Goal: Check status: Check status

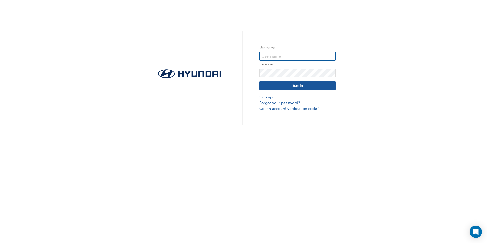
type input "34957"
click at [304, 87] on button "Sign In" at bounding box center [297, 86] width 76 height 10
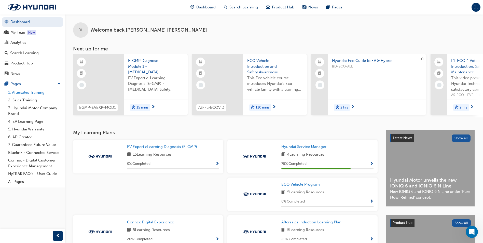
click at [34, 92] on link "1. Aftersales Training" at bounding box center [34, 93] width 57 height 8
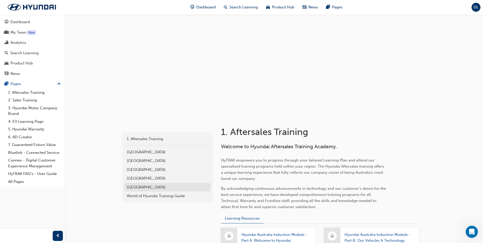
click at [134, 186] on div "[GEOGRAPHIC_DATA]" at bounding box center [167, 187] width 81 height 6
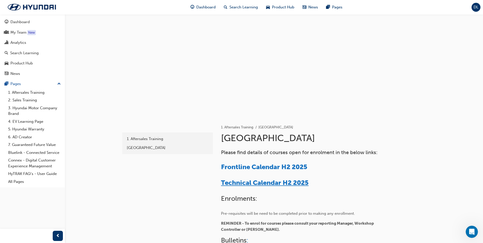
click at [251, 183] on span "Technical Calendar H2 2025" at bounding box center [265, 183] width 88 height 8
click at [29, 23] on div "Dashboard" at bounding box center [19, 22] width 19 height 6
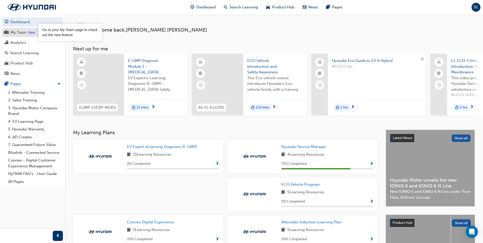
click at [22, 33] on div "My Team" at bounding box center [18, 33] width 16 height 6
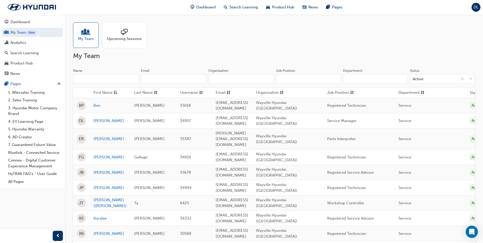
click at [131, 33] on div at bounding box center [124, 32] width 35 height 7
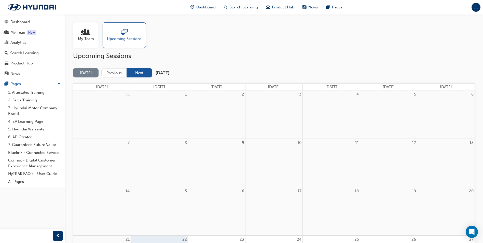
click at [140, 73] on button "Next" at bounding box center [139, 72] width 25 height 9
click at [142, 71] on button "Next" at bounding box center [139, 72] width 25 height 9
click at [76, 41] on div "My Team" at bounding box center [85, 34] width 25 height 25
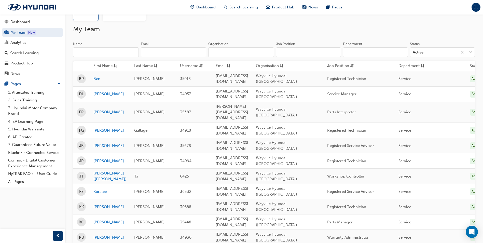
scroll to position [59, 0]
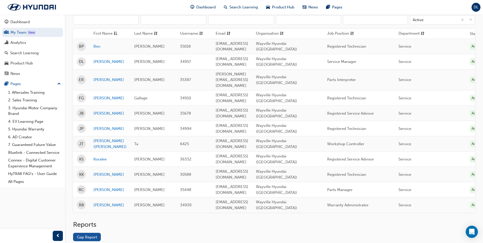
click at [84, 221] on div "Reports Gap Report" at bounding box center [274, 235] width 402 height 29
click at [91, 233] on link "Gap Report" at bounding box center [87, 237] width 28 height 8
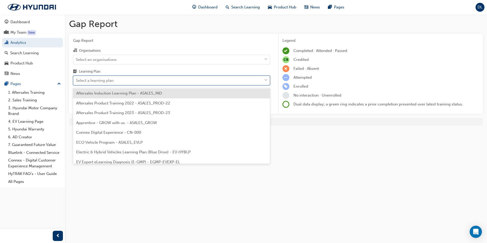
click at [262, 81] on div "Select a learning plan" at bounding box center [167, 80] width 189 height 9
click at [76, 81] on input "Learning Plan option Aftersales Induction Learning Plan - ASALES_IND focused, 1…" at bounding box center [76, 80] width 1 height 4
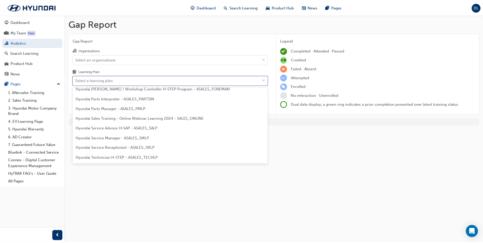
scroll to position [127, 0]
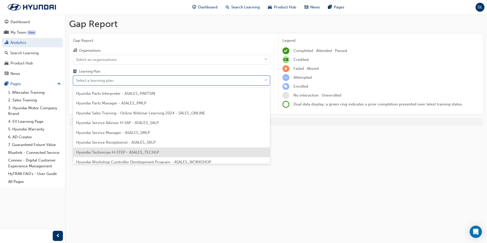
click at [157, 154] on span "Hyundai Technician H-STEP - ASALES_TECHLP" at bounding box center [117, 152] width 83 height 5
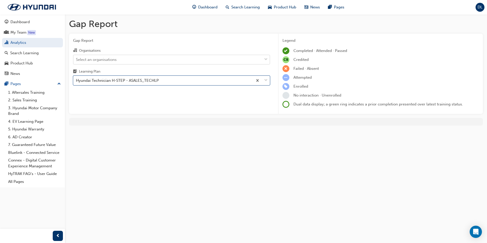
click at [265, 58] on span "down-icon" at bounding box center [266, 59] width 4 height 7
click at [76, 58] on input "Organisations Select an organisations" at bounding box center [76, 59] width 1 height 4
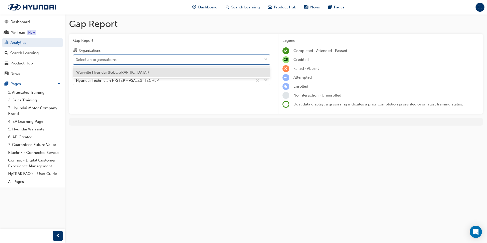
click at [265, 58] on span "down-icon" at bounding box center [266, 59] width 4 height 7
click at [76, 58] on input "Organisations option Wayville Hyundai (Wayville) focused, 1 of 1. 1 result avai…" at bounding box center [76, 59] width 1 height 4
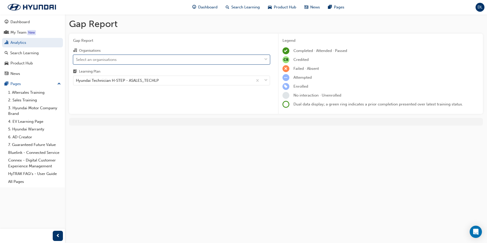
click at [260, 59] on div "Select an organisations" at bounding box center [167, 59] width 189 height 9
click at [76, 59] on input "Organisations 0 results available. Select is focused ,type to refine list, pres…" at bounding box center [76, 59] width 1 height 4
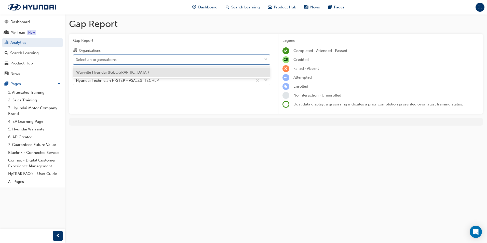
click at [178, 75] on div "Wayville Hyundai (Wayville)" at bounding box center [171, 72] width 197 height 10
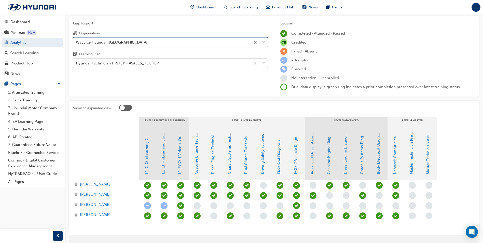
scroll to position [38, 0]
